Goal: Transaction & Acquisition: Purchase product/service

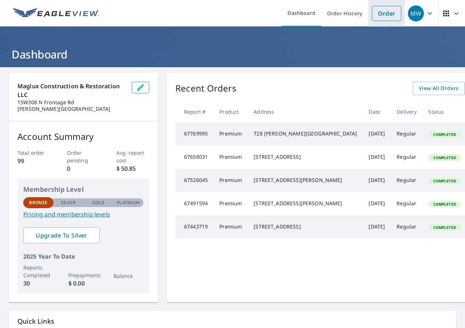
click at [375, 13] on link "Order" at bounding box center [386, 13] width 29 height 15
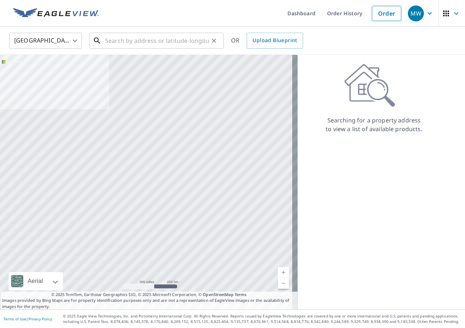
click at [149, 44] on input "text" at bounding box center [157, 41] width 104 height 20
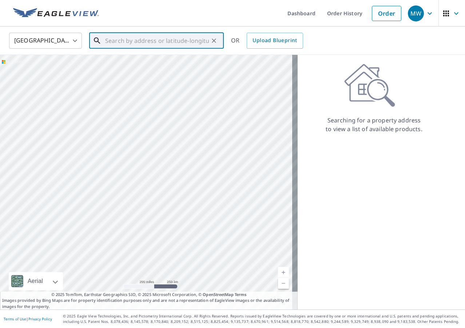
paste input "[STREET_ADDRESS][PERSON_NAME]"
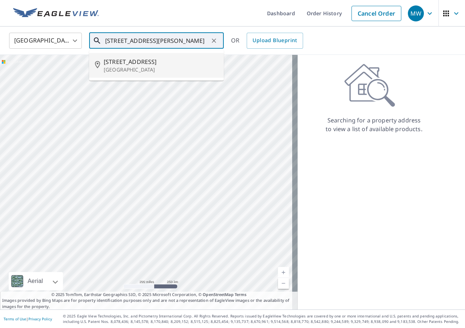
click at [136, 63] on span "[STREET_ADDRESS]" at bounding box center [161, 61] width 114 height 9
type input "[STREET_ADDRESS][PERSON_NAME]"
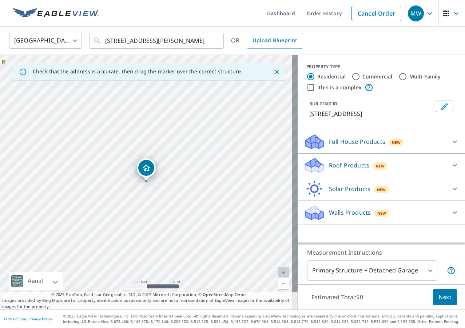
click at [396, 271] on body "MW MW Dashboard Order History Cancel Order MW [GEOGRAPHIC_DATA] [GEOGRAPHIC_DAT…" at bounding box center [232, 164] width 465 height 328
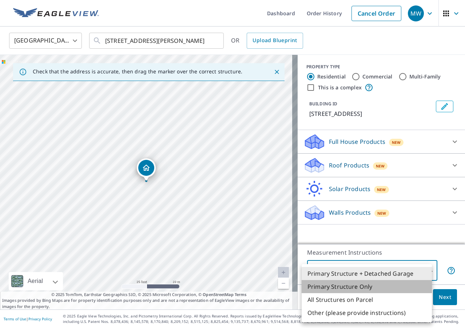
click at [358, 284] on li "Primary Structure Only" at bounding box center [367, 286] width 130 height 13
type input "2"
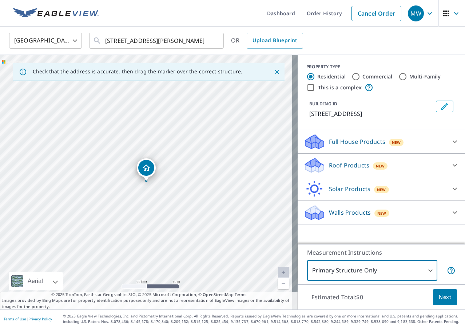
click at [450, 166] on icon at bounding box center [454, 165] width 9 height 9
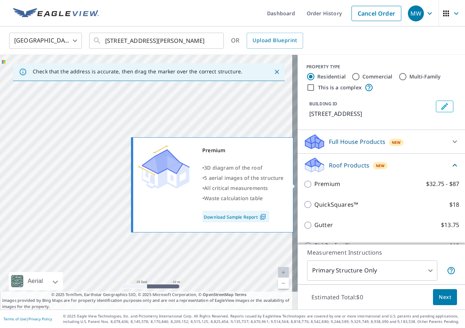
click at [322, 182] on p "Premium" at bounding box center [327, 184] width 26 height 9
click at [314, 182] on input "Premium $32.75 - $87" at bounding box center [308, 184] width 11 height 9
checkbox input "true"
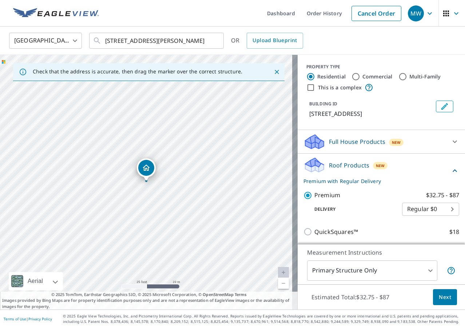
click at [440, 298] on span "Next" at bounding box center [445, 297] width 12 height 9
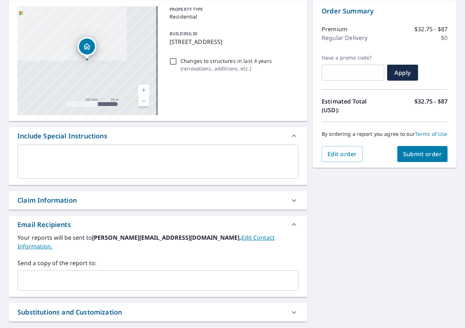
scroll to position [109, 0]
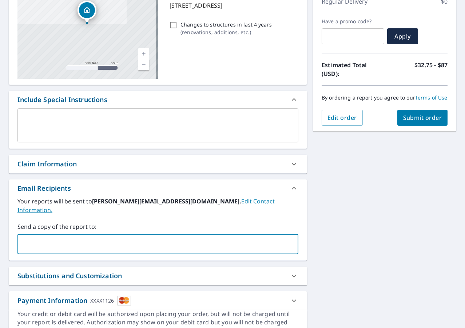
click at [93, 237] on input "text" at bounding box center [152, 244] width 263 height 14
paste input "[EMAIL_ADDRESS][PERSON_NAME][DOMAIN_NAME]"
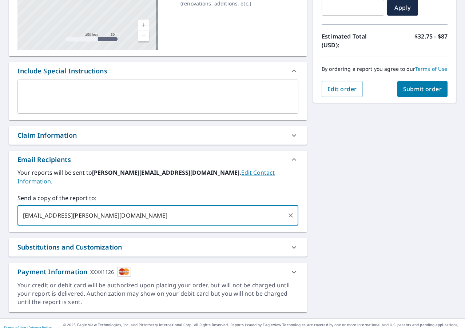
scroll to position [0, 0]
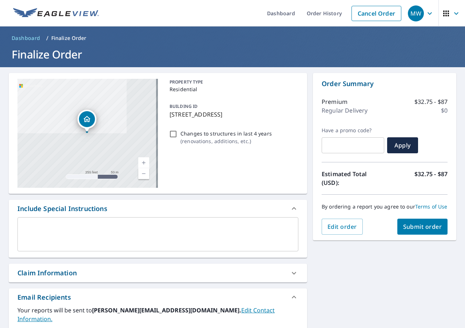
type input "[EMAIL_ADDRESS][PERSON_NAME][DOMAIN_NAME]"
click at [407, 231] on span "Submit order" at bounding box center [422, 227] width 39 height 8
